Goal: Task Accomplishment & Management: Manage account settings

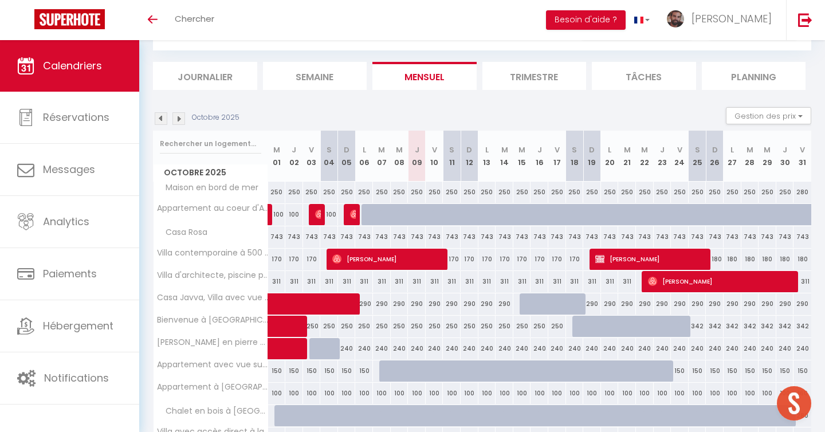
scroll to position [106, 0]
click at [432, 263] on span "[PERSON_NAME]" at bounding box center [388, 259] width 112 height 22
select select "OK"
select select "0"
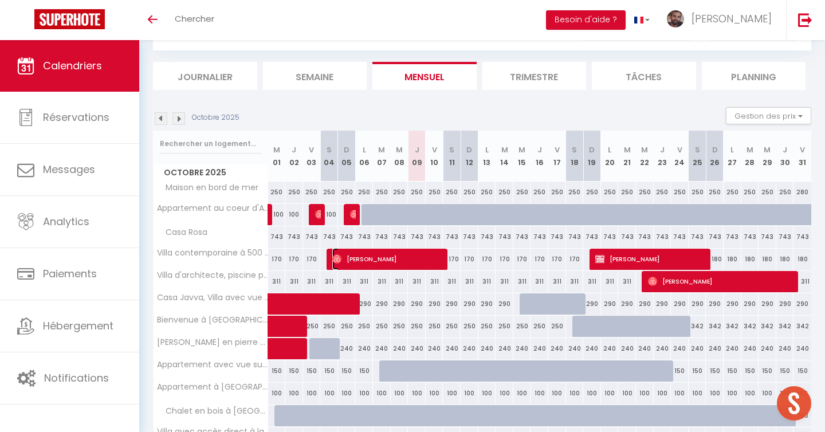
select select "0"
select select "1"
select select
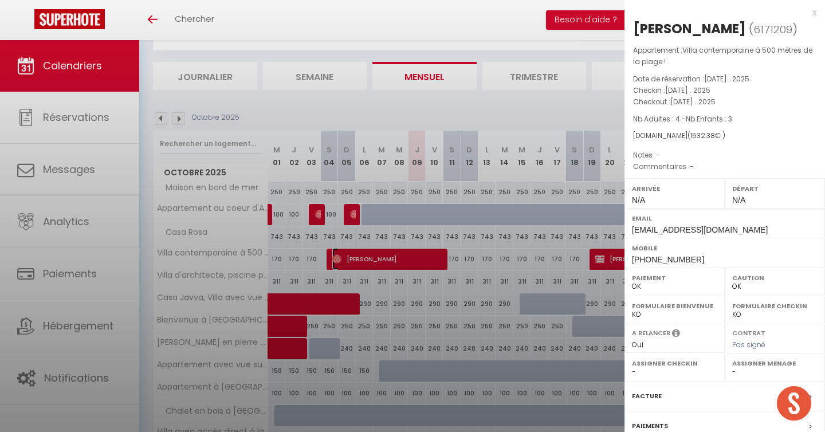
select select "24334"
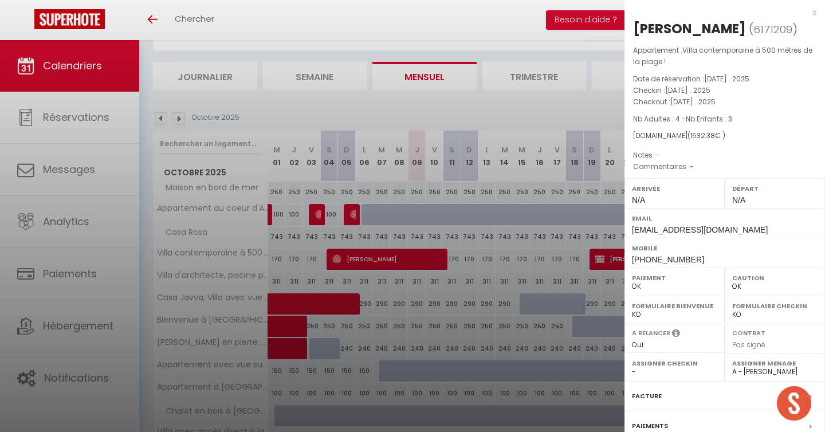
click at [440, 105] on div at bounding box center [412, 216] width 825 height 432
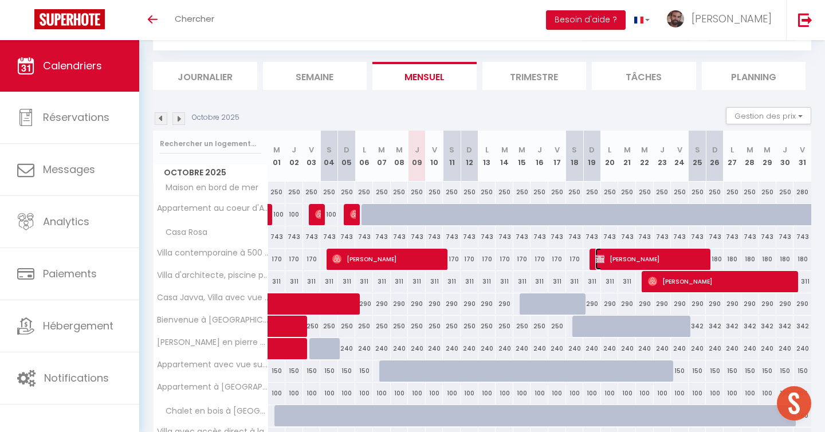
click at [616, 260] on span "[PERSON_NAME]" at bounding box center [651, 259] width 112 height 22
select select "KO"
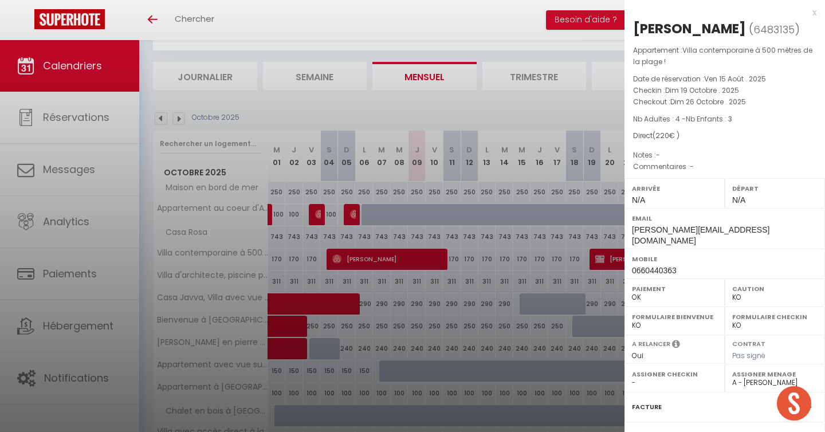
click at [580, 104] on div at bounding box center [412, 216] width 825 height 432
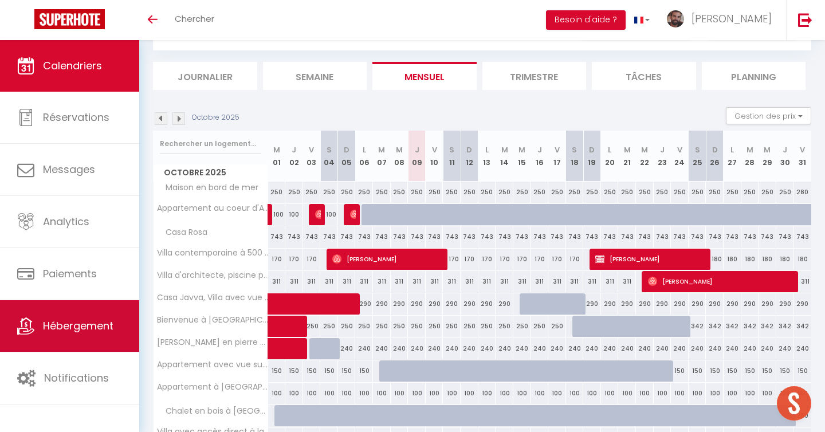
click at [72, 329] on span "Hébergement" at bounding box center [78, 325] width 70 height 14
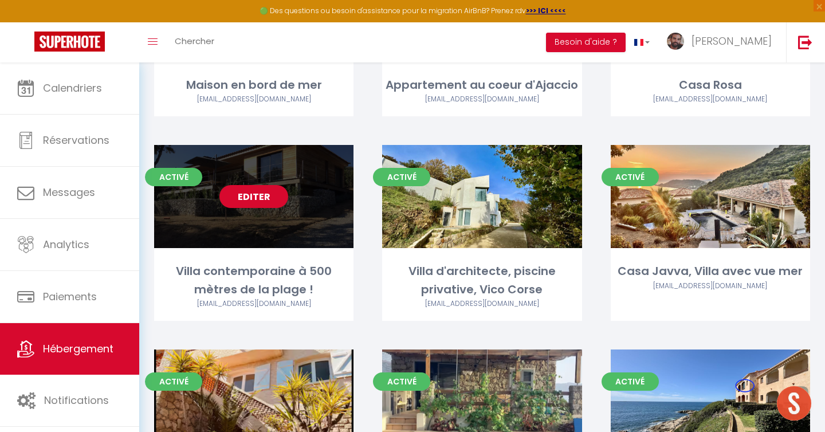
scroll to position [237, 0]
click at [249, 197] on link "Editer" at bounding box center [253, 196] width 69 height 23
select select "3"
select select "2"
select select "1"
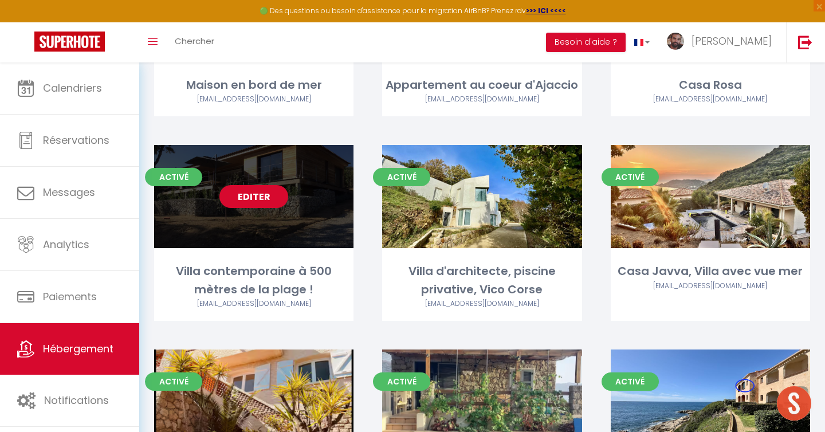
select select "1"
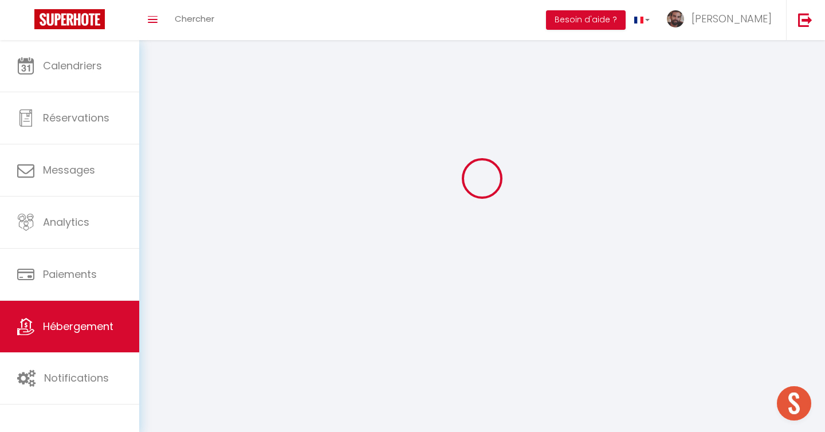
select select
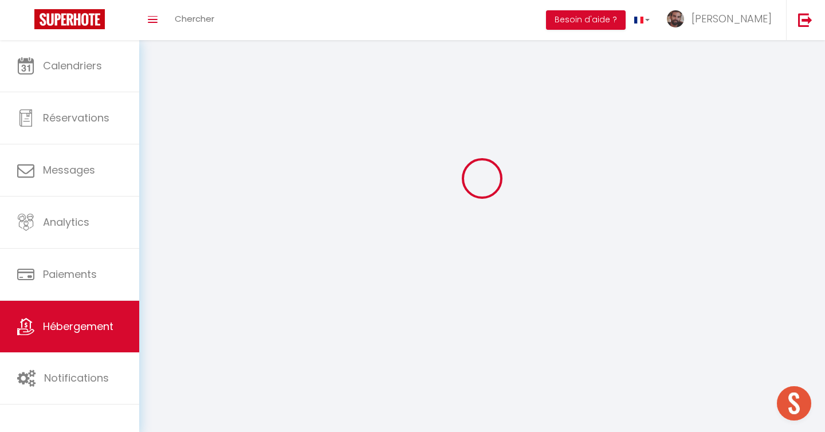
select select
checkbox input "false"
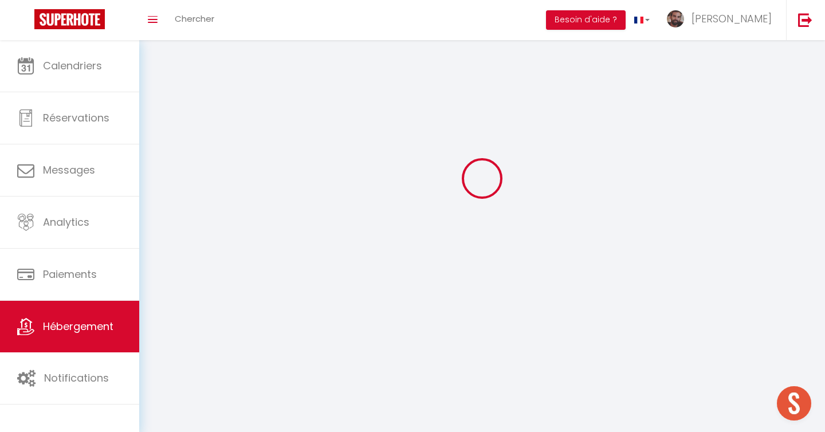
select select
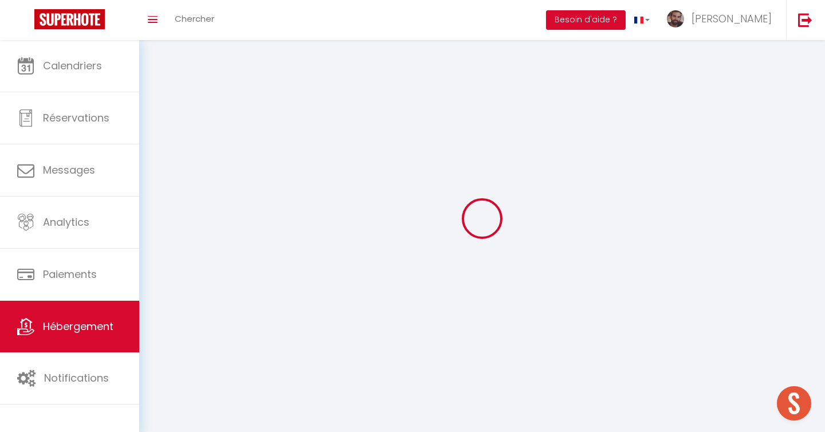
select select
checkbox input "false"
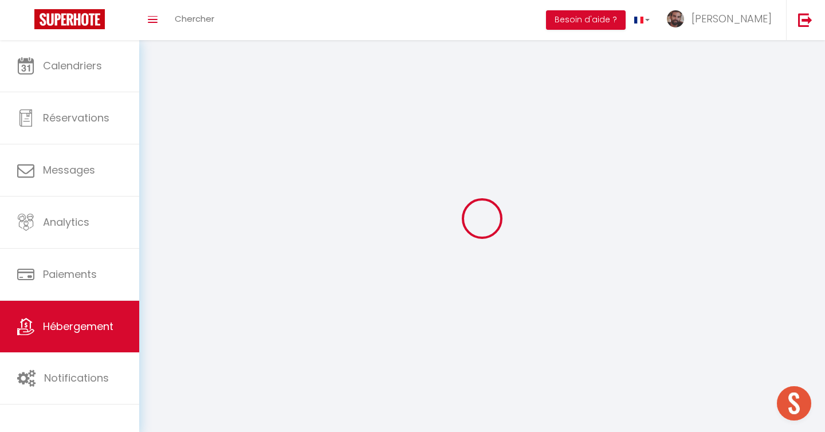
checkbox input "false"
select select
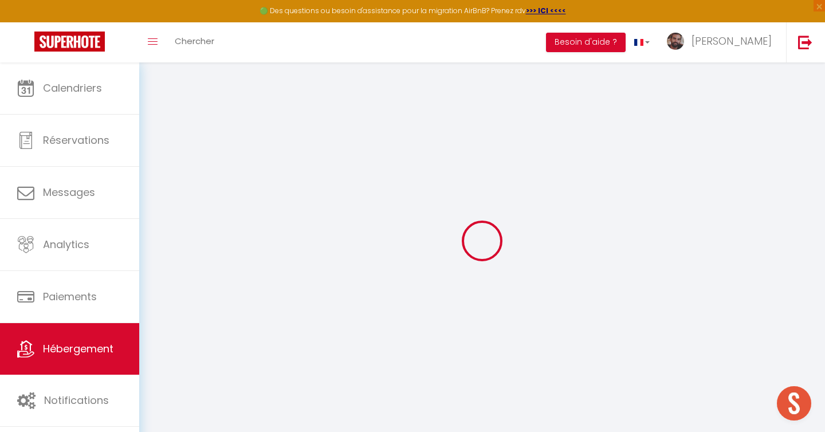
select select "+ 21 %"
select select "+ 20 %"
select select "+ 10 %"
select select
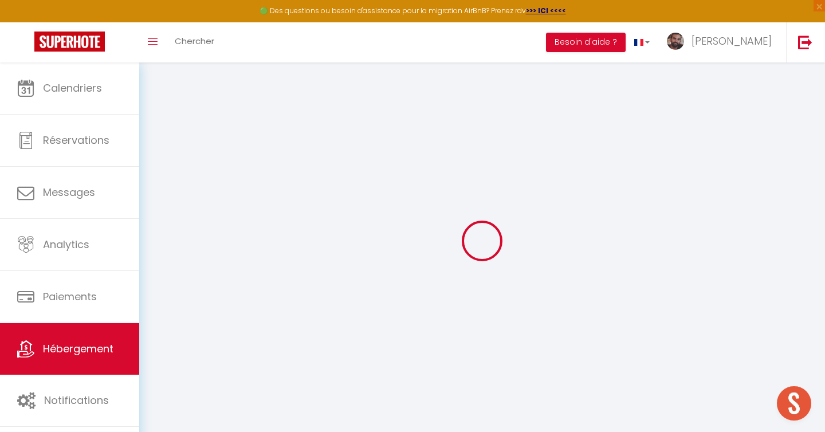
checkbox input "false"
select select
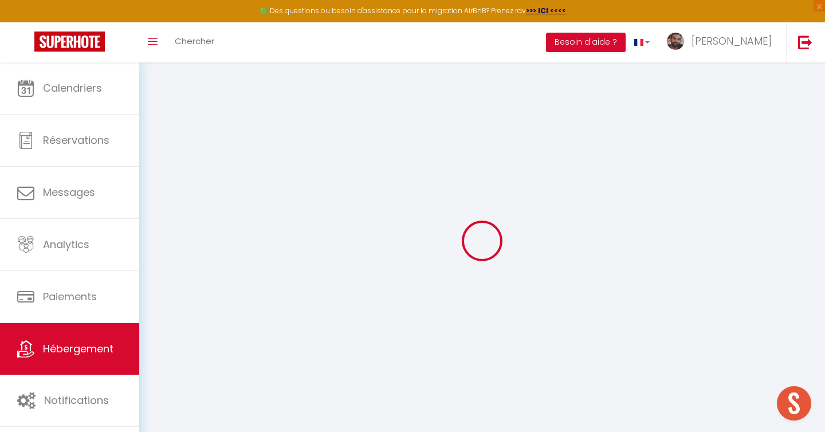
checkbox input "false"
select select
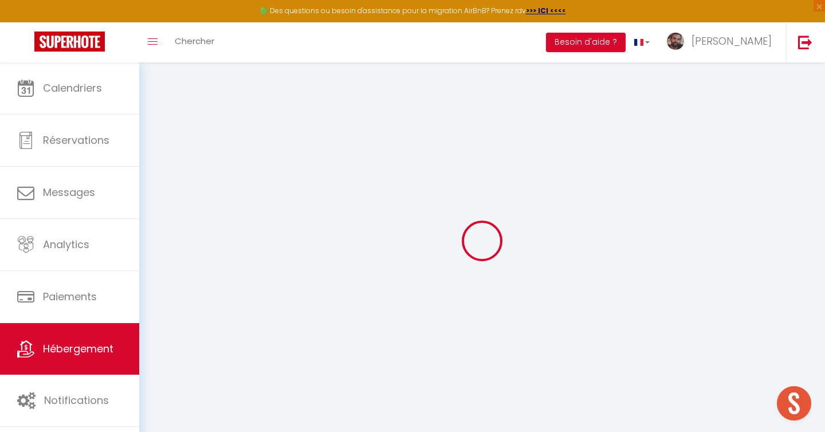
select select "EUR"
select select
select select "18636-48769769"
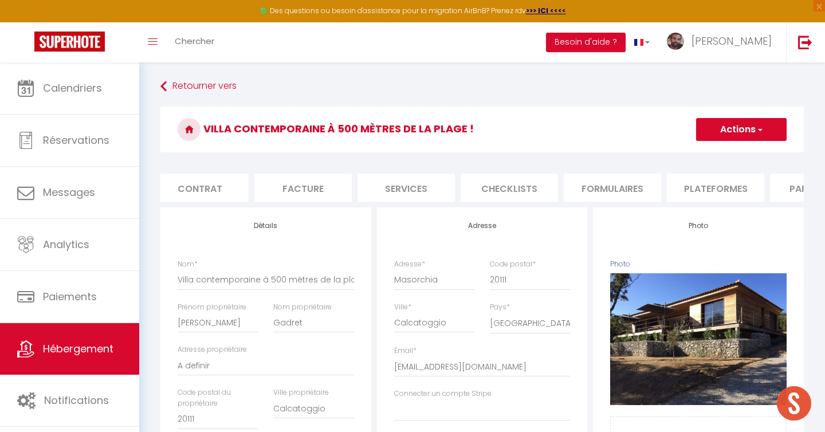
scroll to position [0, 137]
click at [691, 191] on li "Plateformes" at bounding box center [690, 188] width 97 height 28
select select
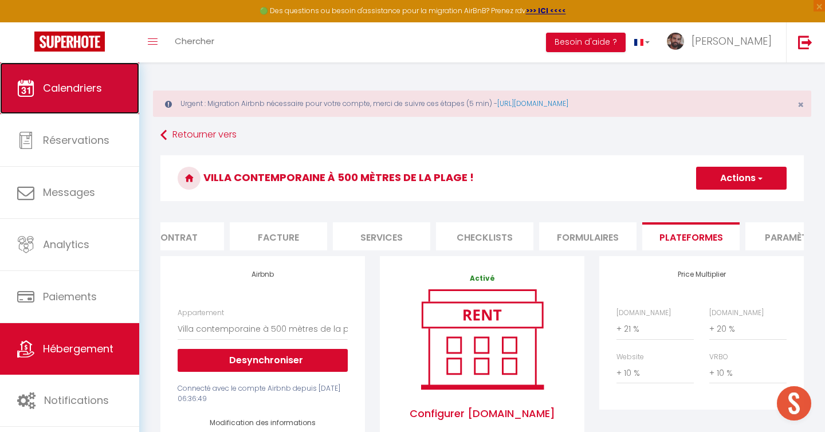
click at [60, 82] on span "Calendriers" at bounding box center [72, 88] width 59 height 14
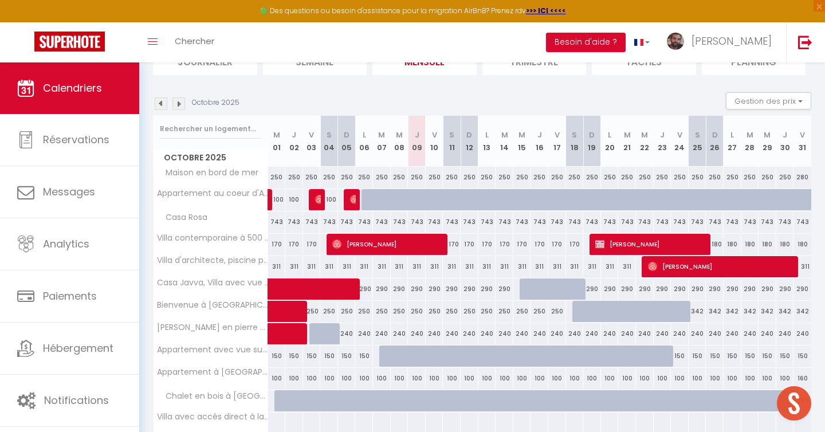
scroll to position [144, 0]
